Goal: Task Accomplishment & Management: Manage account settings

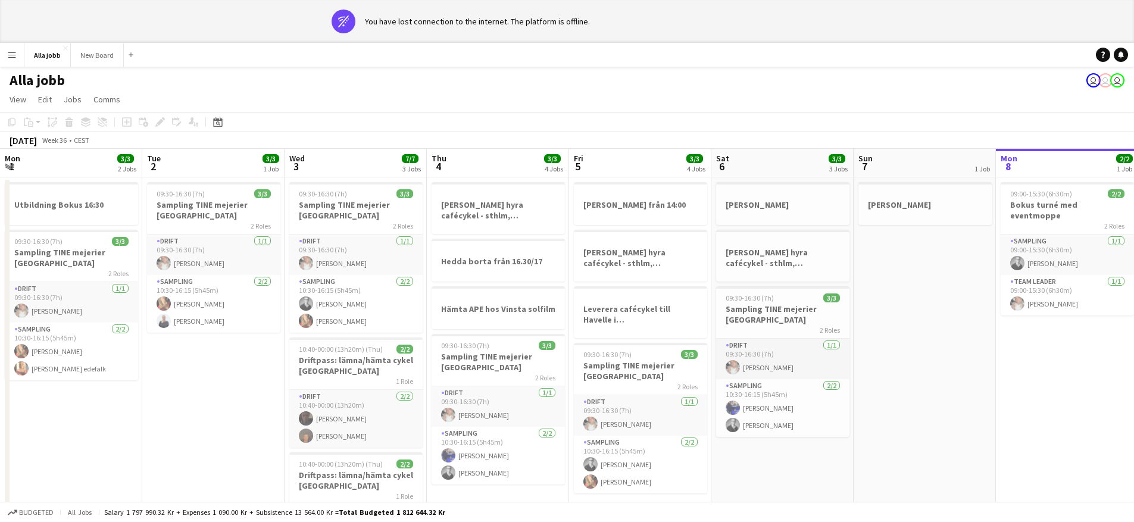
scroll to position [0, 343]
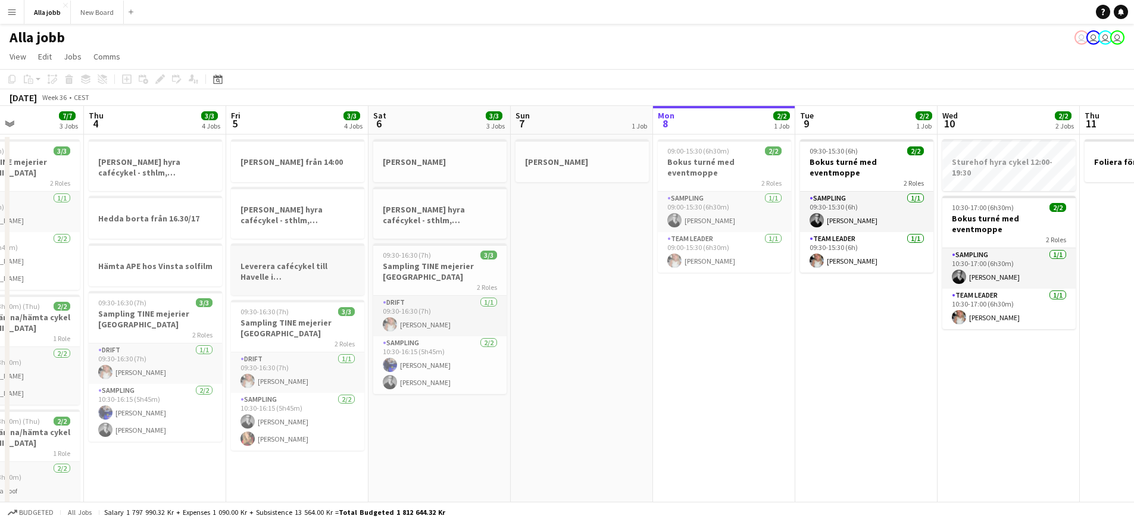
click at [294, 274] on h3 "Leverera cafécykel till Havelle i [GEOGRAPHIC_DATA]" at bounding box center [297, 271] width 133 height 21
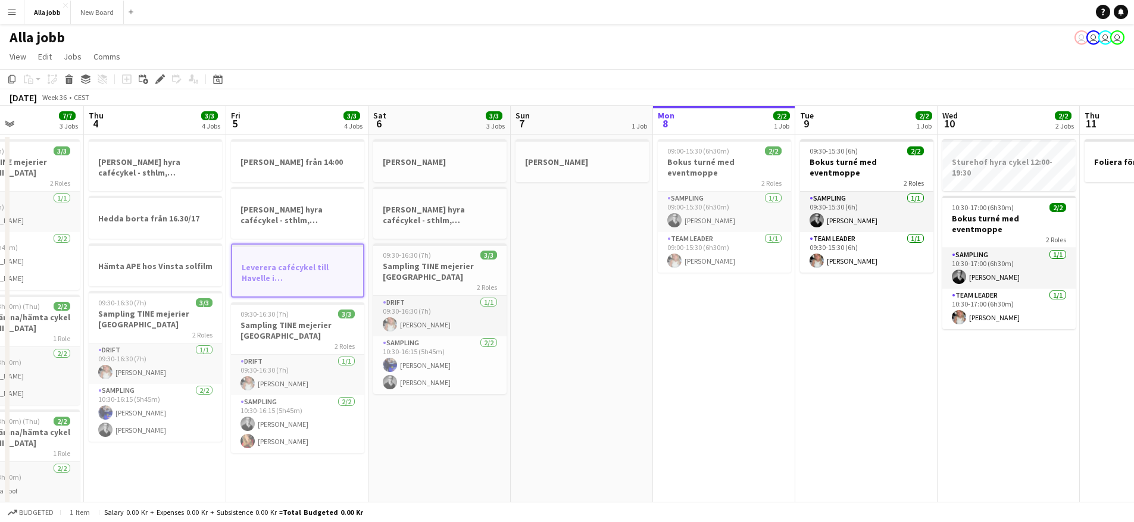
click at [546, 351] on app-date-cell "[PERSON_NAME]" at bounding box center [582, 341] width 142 height 412
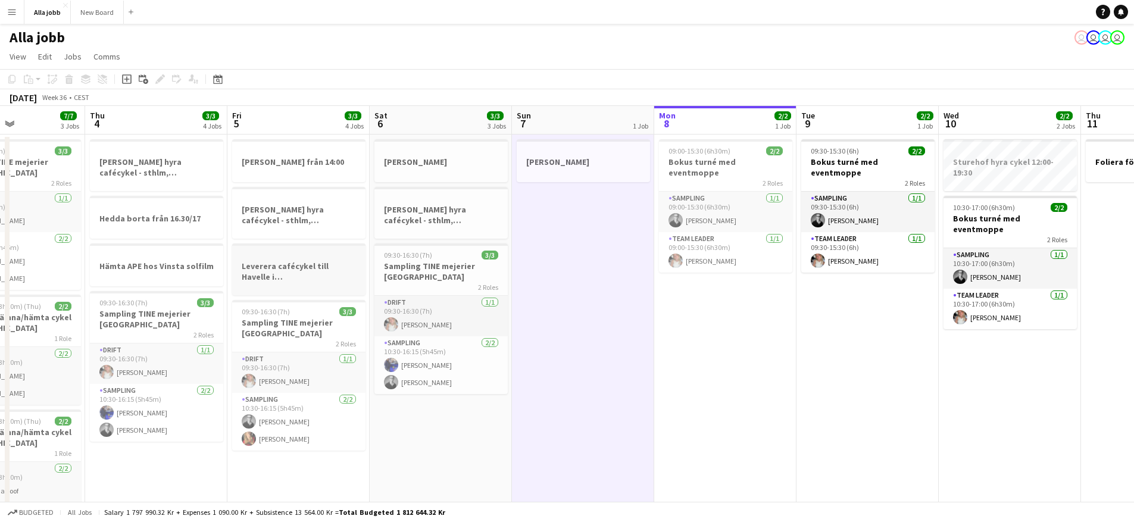
click at [327, 269] on h3 "Leverera cafécykel till Havelle i [GEOGRAPHIC_DATA]" at bounding box center [298, 271] width 133 height 21
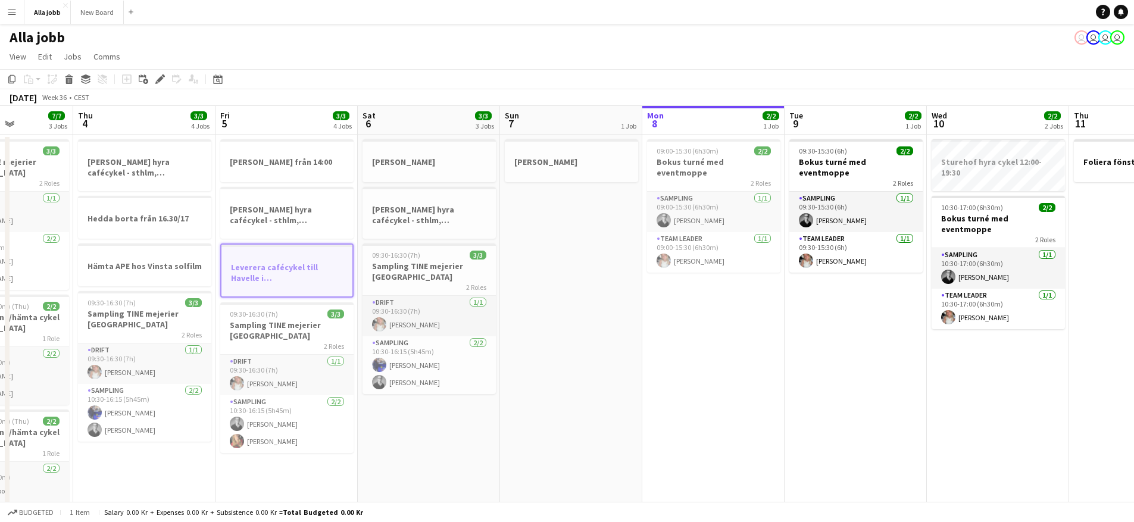
drag, startPoint x: 586, startPoint y: 344, endPoint x: 285, endPoint y: 290, distance: 305.5
click at [283, 295] on app-calendar-viewport "Mon 1 3/3 2 Jobs Tue 2 3/3 1 Job Wed 3 7/7 3 Jobs Thu 4 3/3 4 Jobs Fri 5 3/3 4 …" at bounding box center [567, 326] width 1134 height 440
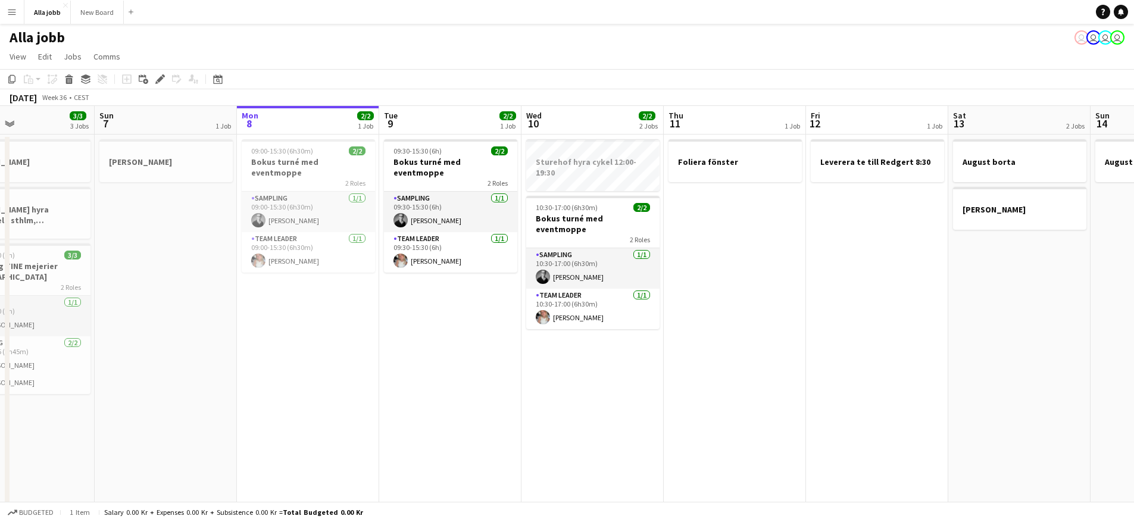
click at [376, 319] on app-calendar-viewport "Wed 3 7/7 3 Jobs Thu 4 3/3 4 Jobs Fri 5 3/3 4 Jobs Sat 6 3/3 3 Jobs Sun 7 1 Job…" at bounding box center [567, 326] width 1134 height 440
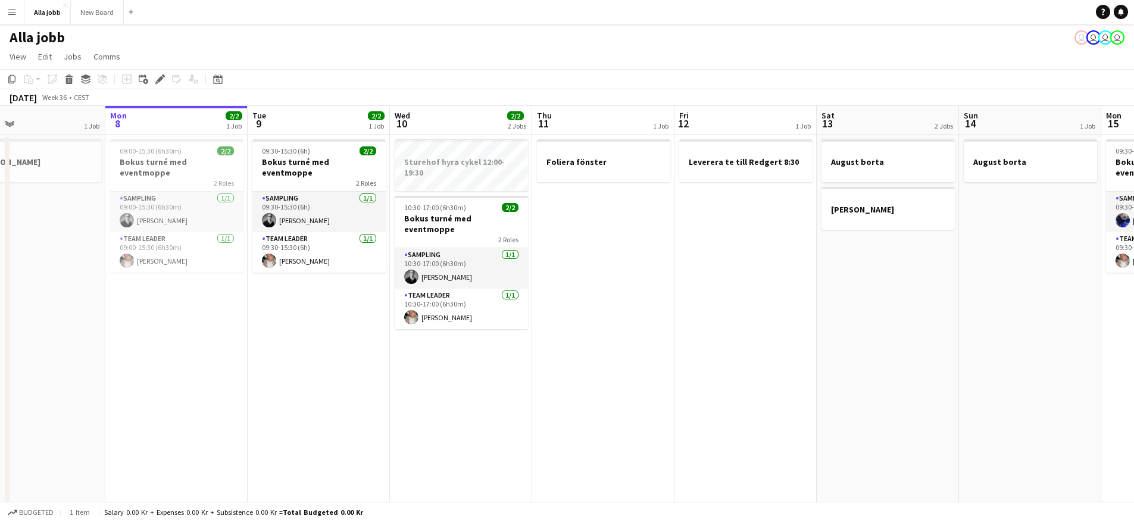
click at [695, 317] on app-date-cell "Leverera te till Redgert 8:30" at bounding box center [745, 341] width 142 height 412
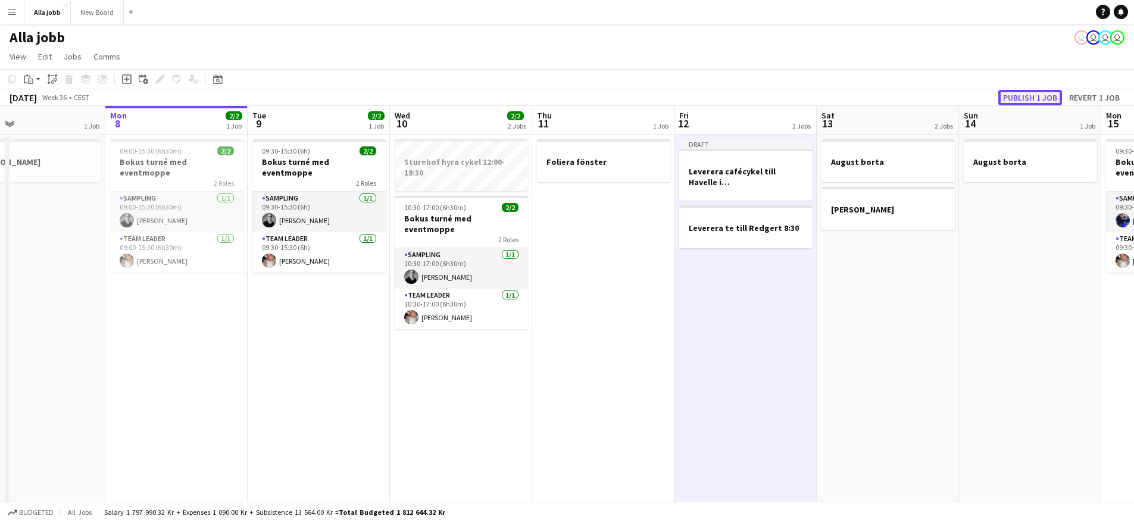
click at [1007, 104] on button "Publish 1 job" at bounding box center [1030, 97] width 64 height 15
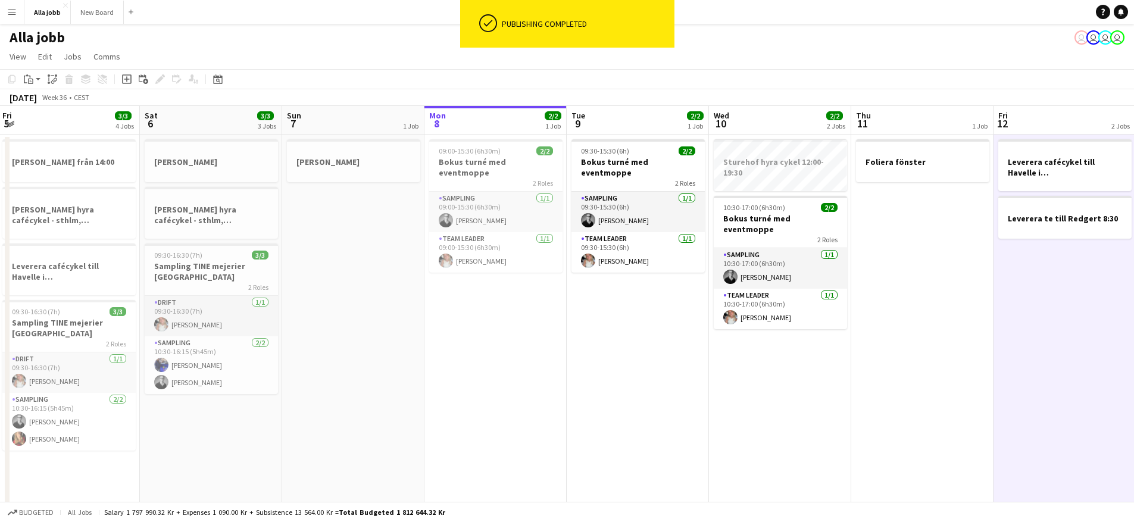
drag, startPoint x: 409, startPoint y: 396, endPoint x: 596, endPoint y: 426, distance: 189.9
click at [766, 405] on app-calendar-viewport "Wed 3 7/7 3 Jobs Thu 4 3/3 4 Jobs Fri 5 3/3 4 Jobs Sat 6 3/3 3 Jobs Sun 7 1 Job…" at bounding box center [567, 326] width 1134 height 440
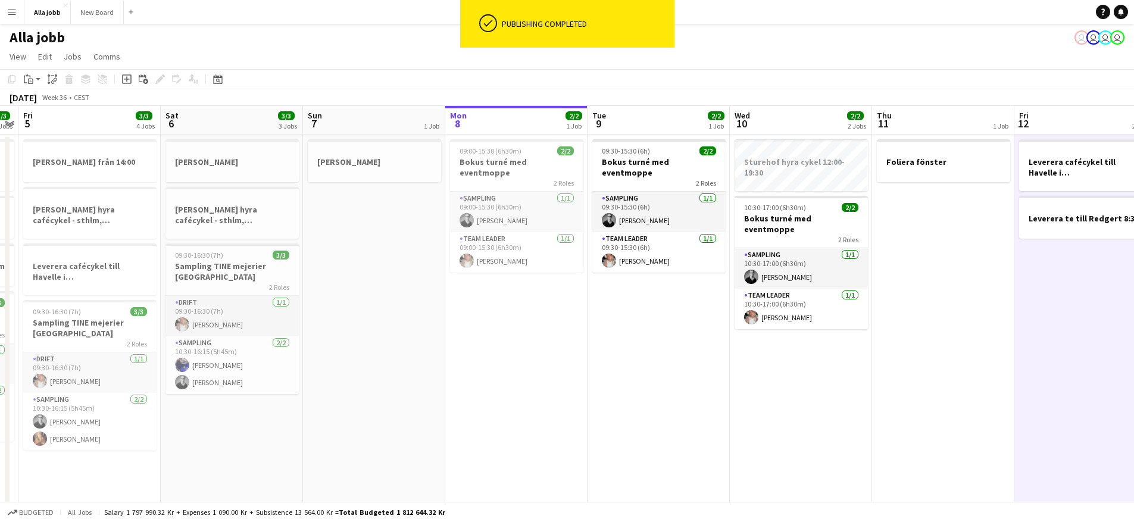
scroll to position [0, 265]
drag, startPoint x: 148, startPoint y: 355, endPoint x: 411, endPoint y: 361, distance: 263.8
click at [411, 361] on app-calendar-viewport "Wed 3 7/7 3 Jobs Thu 4 3/3 4 Jobs Fri 5 3/3 4 Jobs Sat 6 3/3 3 Jobs Sun 7 1 Job…" at bounding box center [567, 326] width 1134 height 440
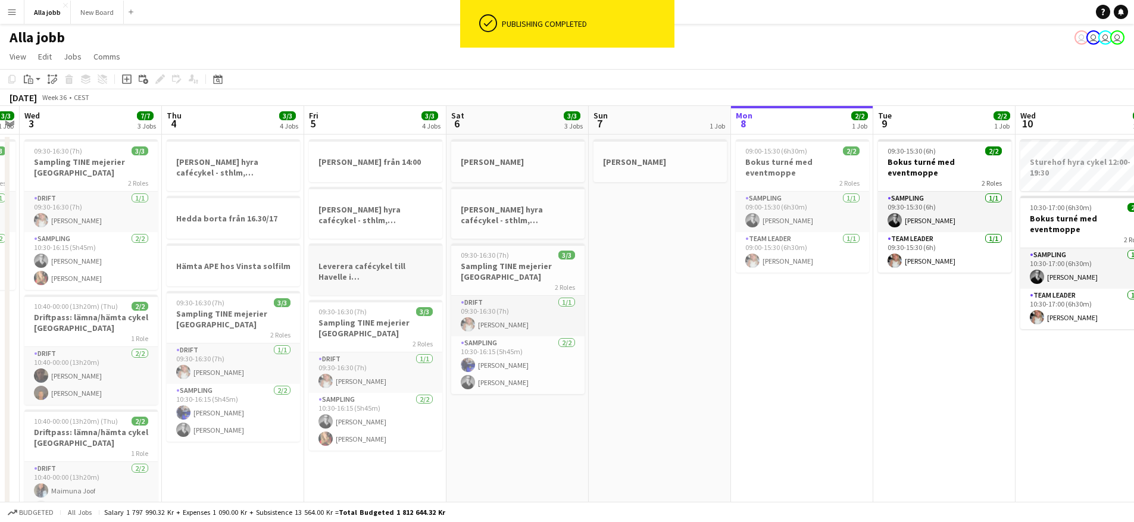
click at [374, 271] on h3 "Leverera cafécykel till Havelle i [GEOGRAPHIC_DATA]" at bounding box center [375, 271] width 133 height 21
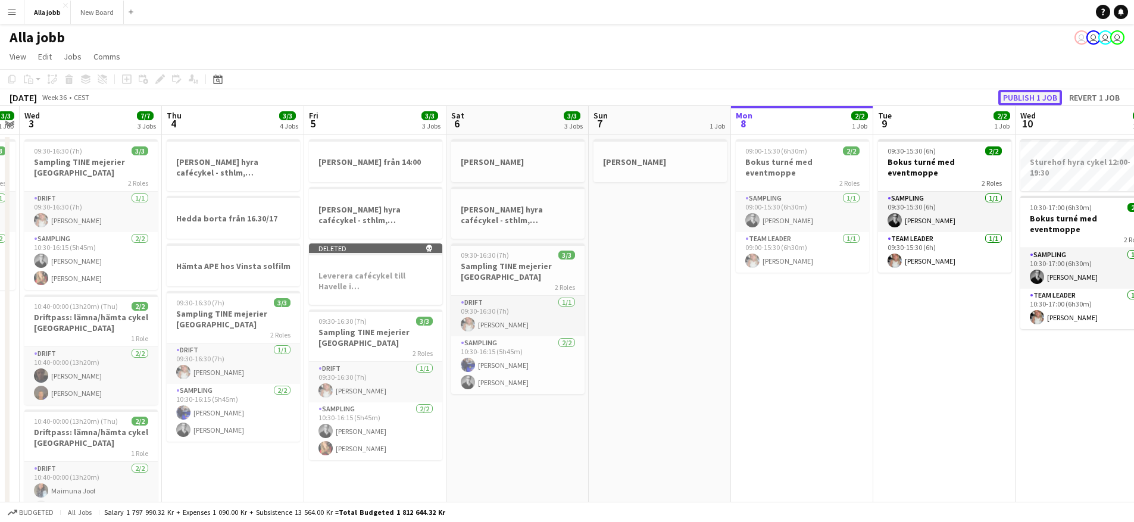
click at [1033, 97] on button "Publish 1 job" at bounding box center [1030, 97] width 64 height 15
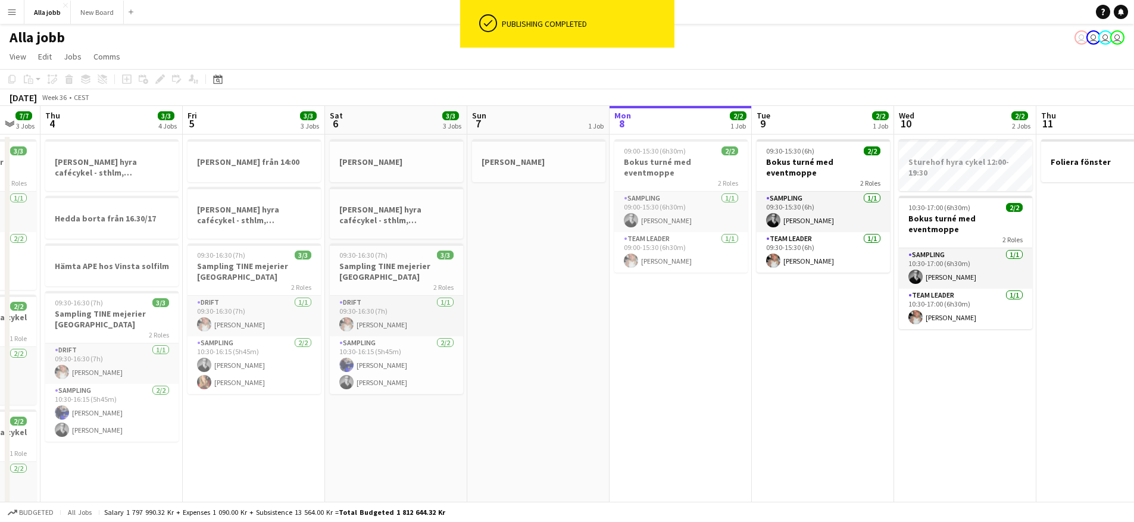
drag, startPoint x: 816, startPoint y: 358, endPoint x: 596, endPoint y: 335, distance: 221.5
click at [627, 345] on app-calendar-viewport "Mon 1 3/3 2 Jobs Tue 2 3/3 1 Job Wed 3 7/7 3 Jobs Thu 4 3/3 4 Jobs Fri 5 3/3 3 …" at bounding box center [567, 326] width 1134 height 440
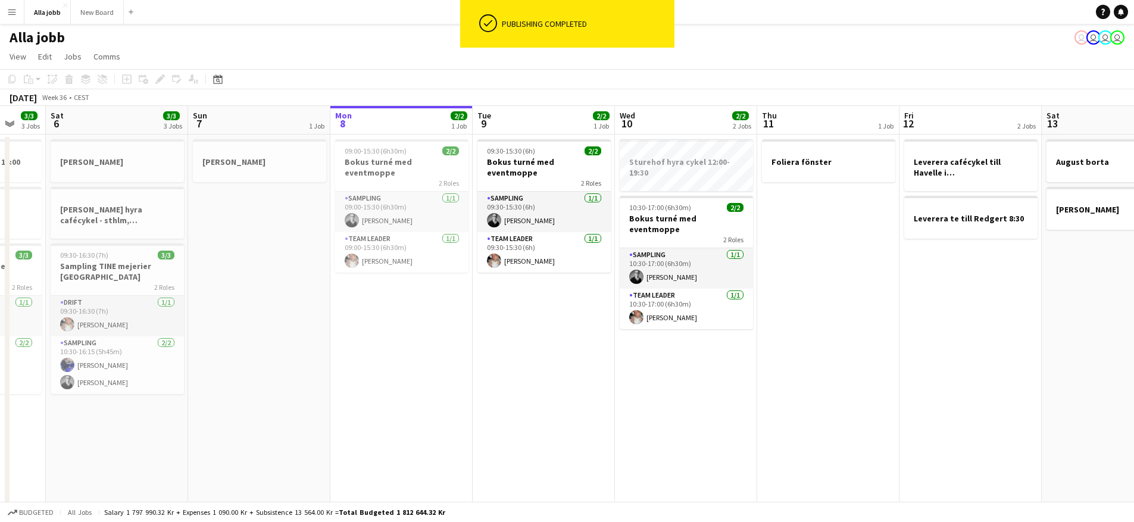
drag, startPoint x: 719, startPoint y: 361, endPoint x: 419, endPoint y: 357, distance: 300.0
click at [439, 361] on app-calendar-viewport "Wed 3 7/7 3 Jobs Thu 4 3/3 4 Jobs Fri 5 3/3 3 Jobs Sat 6 3/3 3 Jobs Sun 7 1 Job…" at bounding box center [567, 326] width 1134 height 440
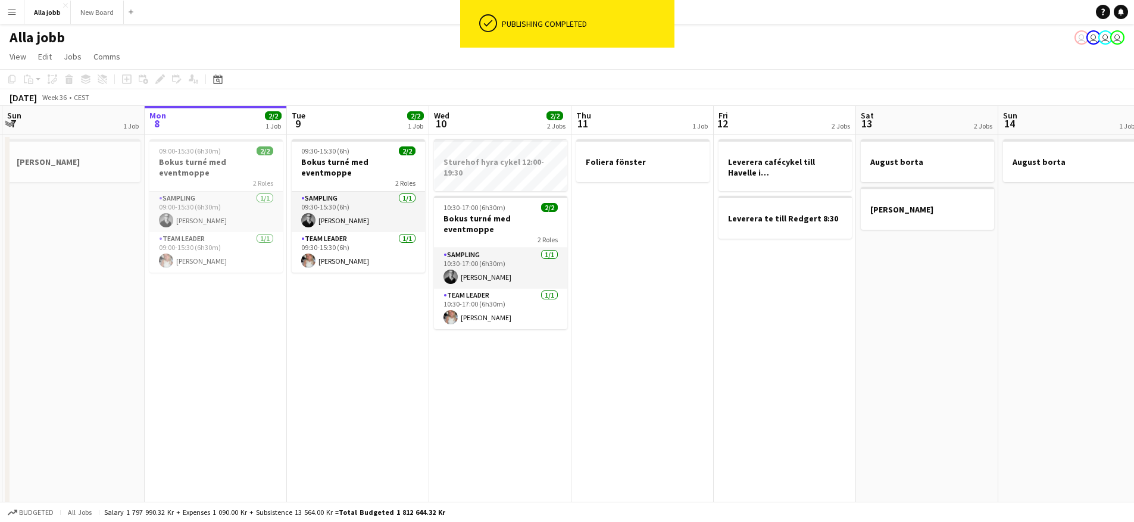
drag, startPoint x: 629, startPoint y: 365, endPoint x: 590, endPoint y: 361, distance: 38.9
click at [590, 361] on app-calendar-viewport "Thu 4 3/3 4 Jobs Fri 5 3/3 3 Jobs Sat 6 3/3 3 Jobs Sun 7 1 Job Mon 8 2/2 1 Job …" at bounding box center [567, 326] width 1134 height 440
